Goal: Browse casually

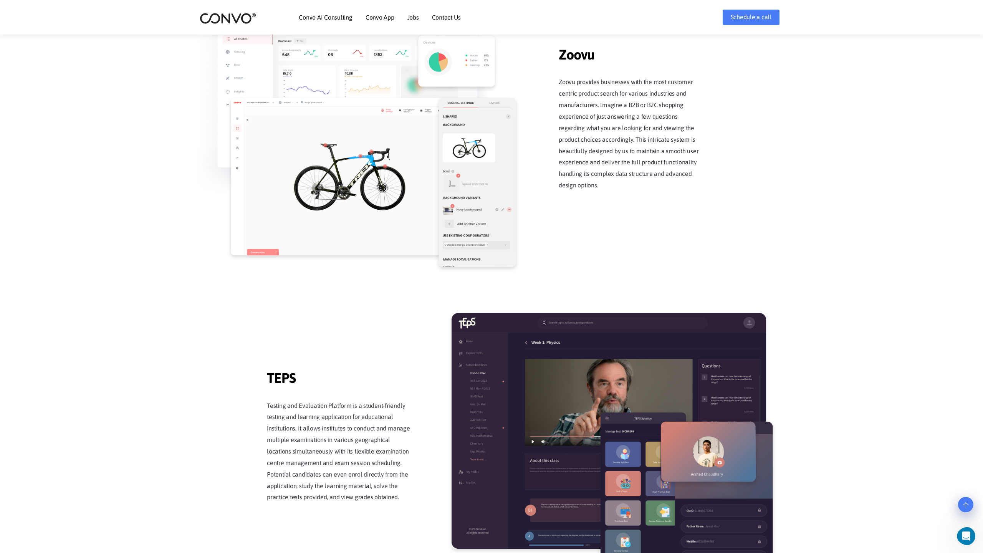
scroll to position [1504, 0]
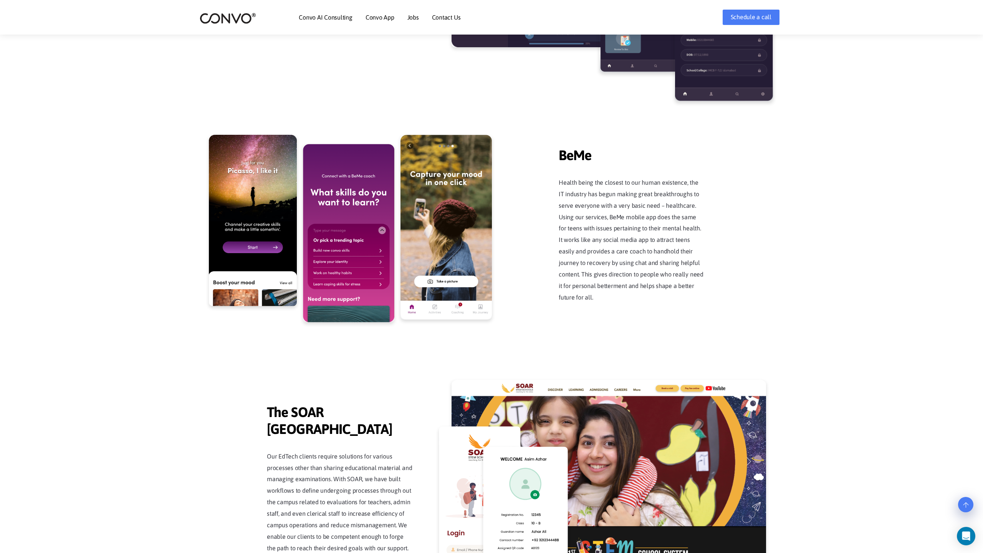
scroll to position [1953, 0]
